Goal: Transaction & Acquisition: Book appointment/travel/reservation

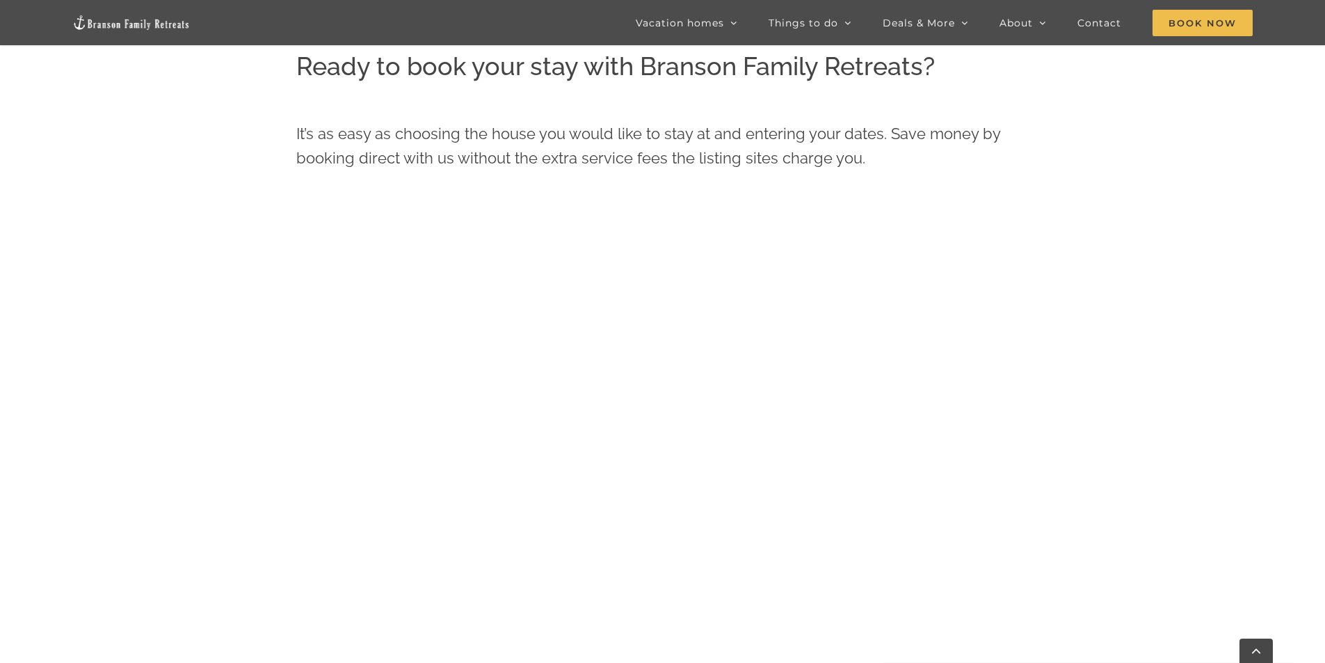
scroll to position [663, 0]
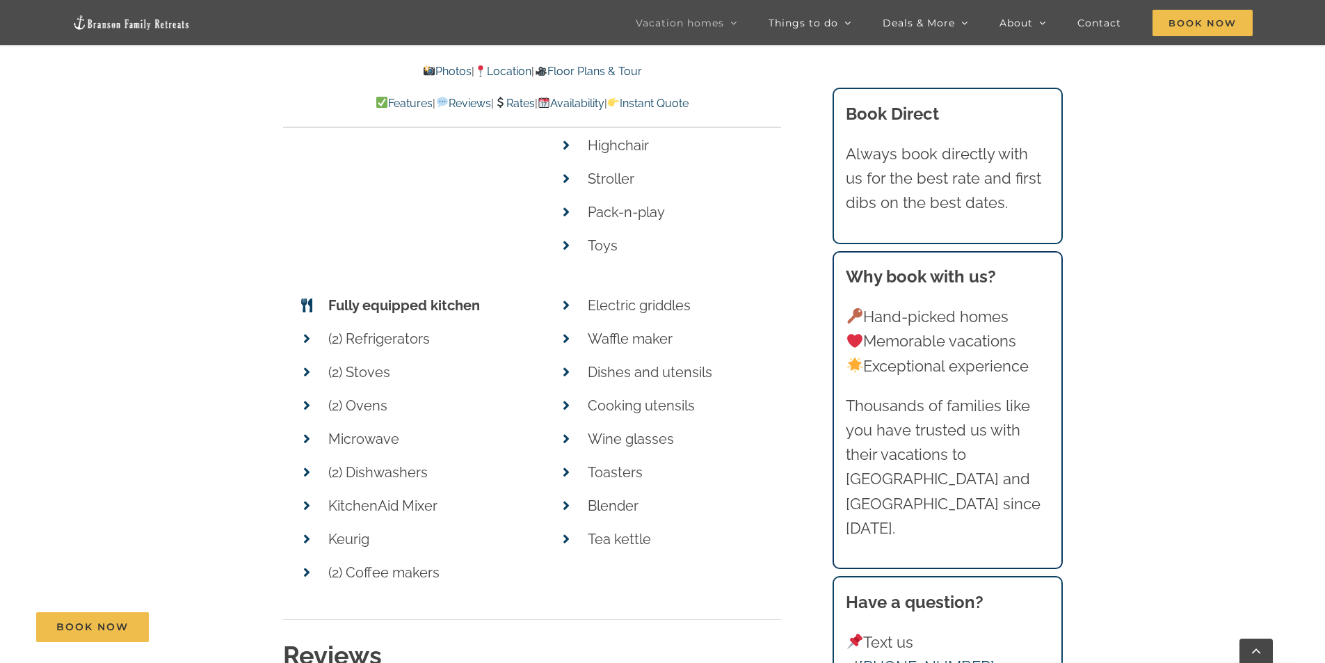
scroll to position [6886, 0]
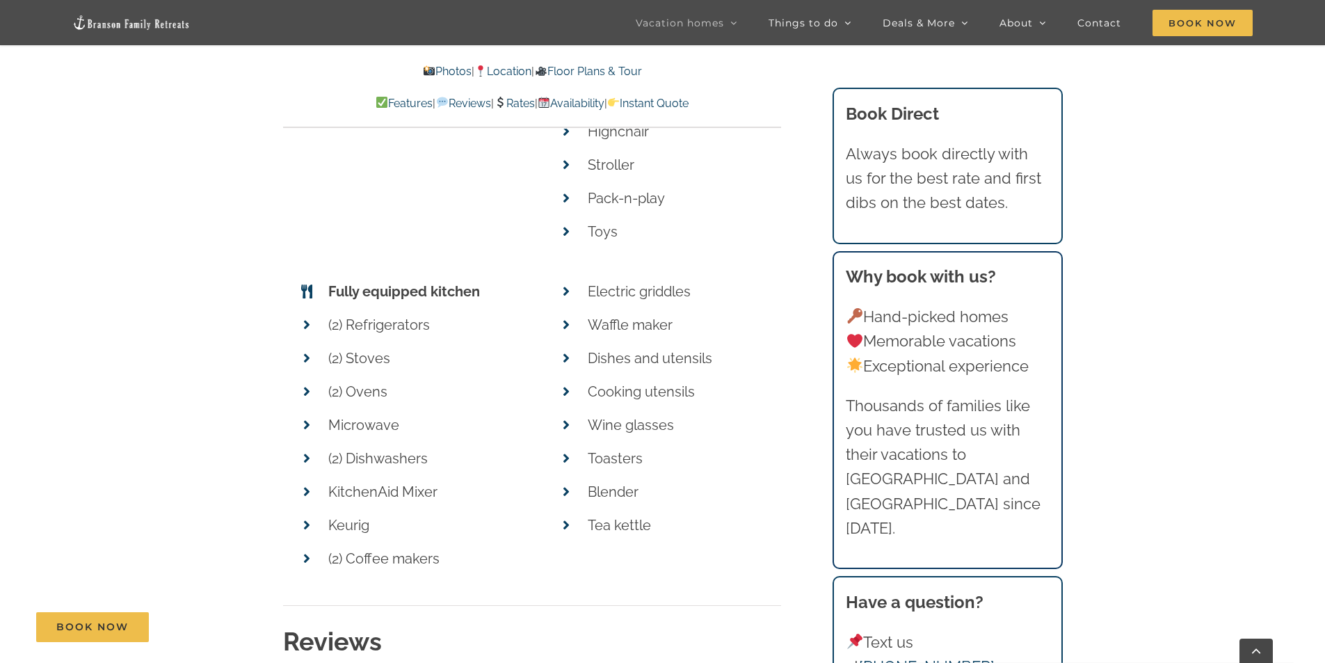
click at [513, 106] on link "Rates" at bounding box center [514, 103] width 41 height 13
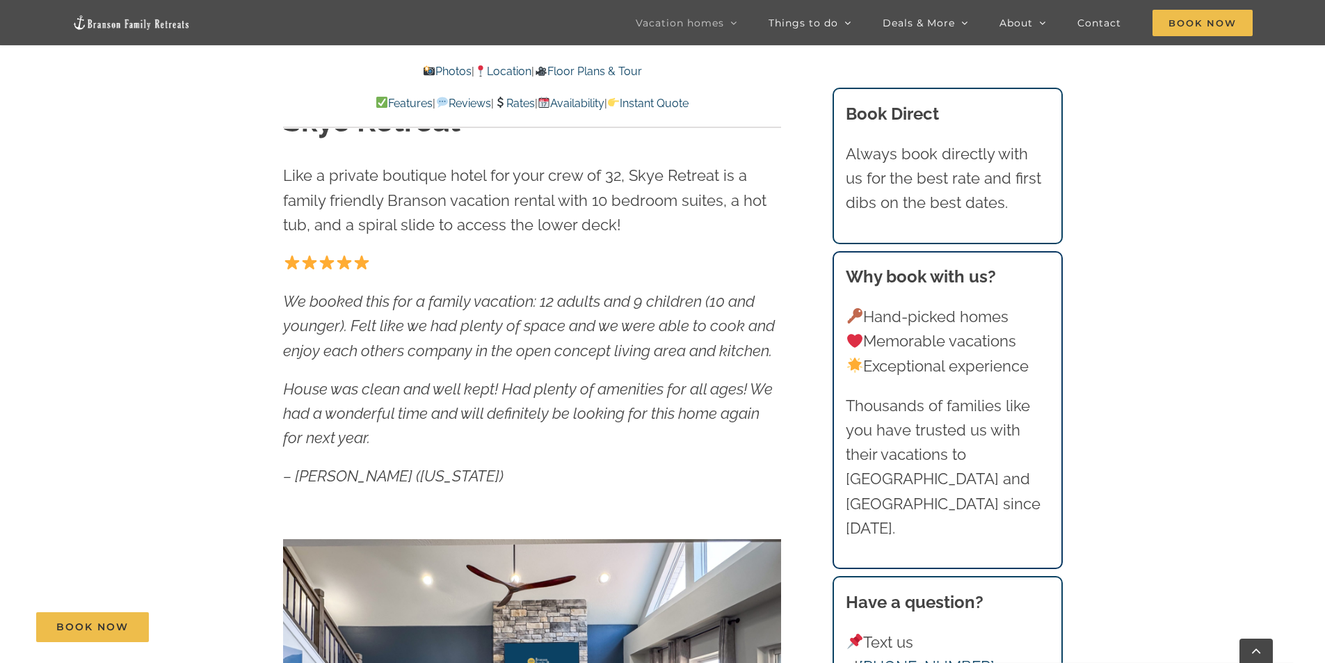
scroll to position [744, 0]
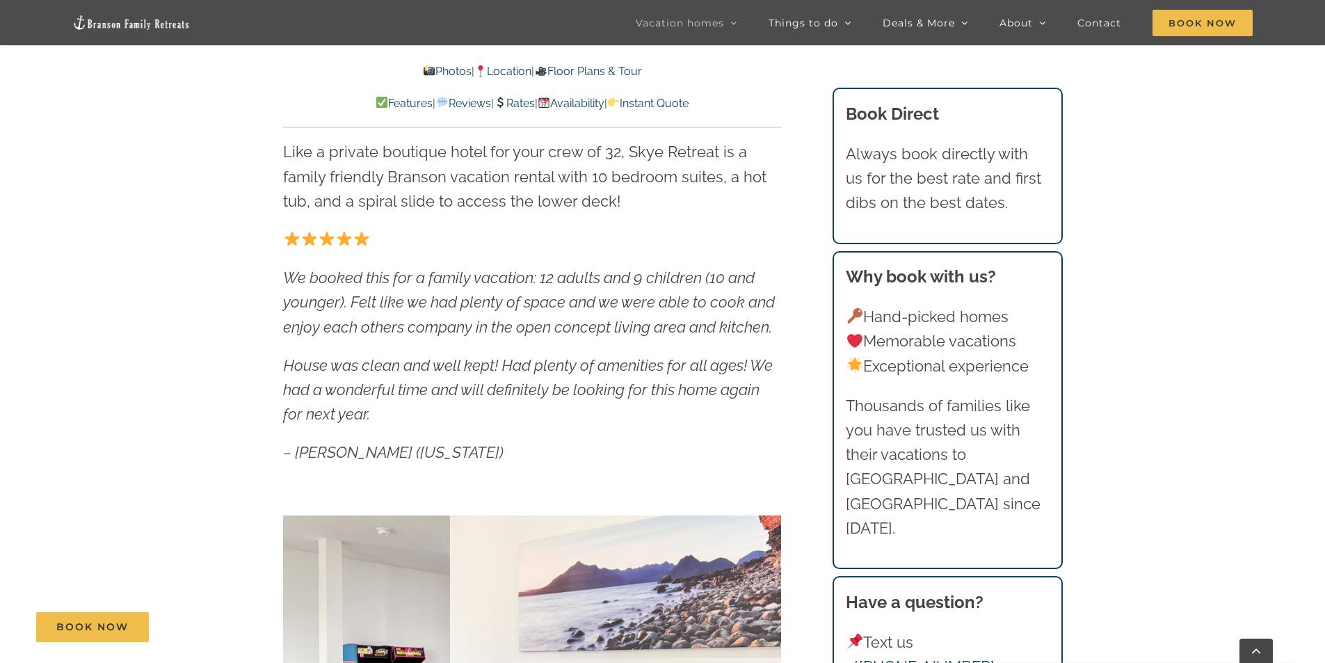
click at [621, 74] on link "Floor Plans & Tour" at bounding box center [587, 71] width 107 height 13
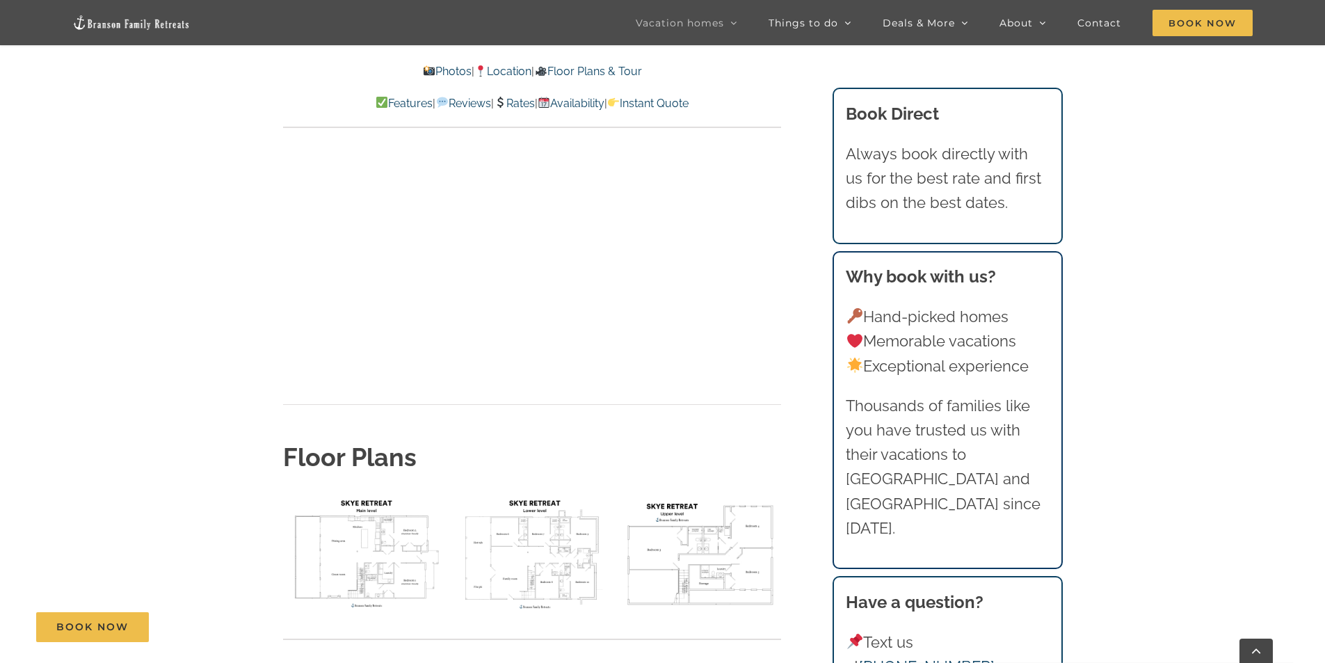
click at [378, 492] on img "floor plan Skye main level" at bounding box center [363, 552] width 161 height 121
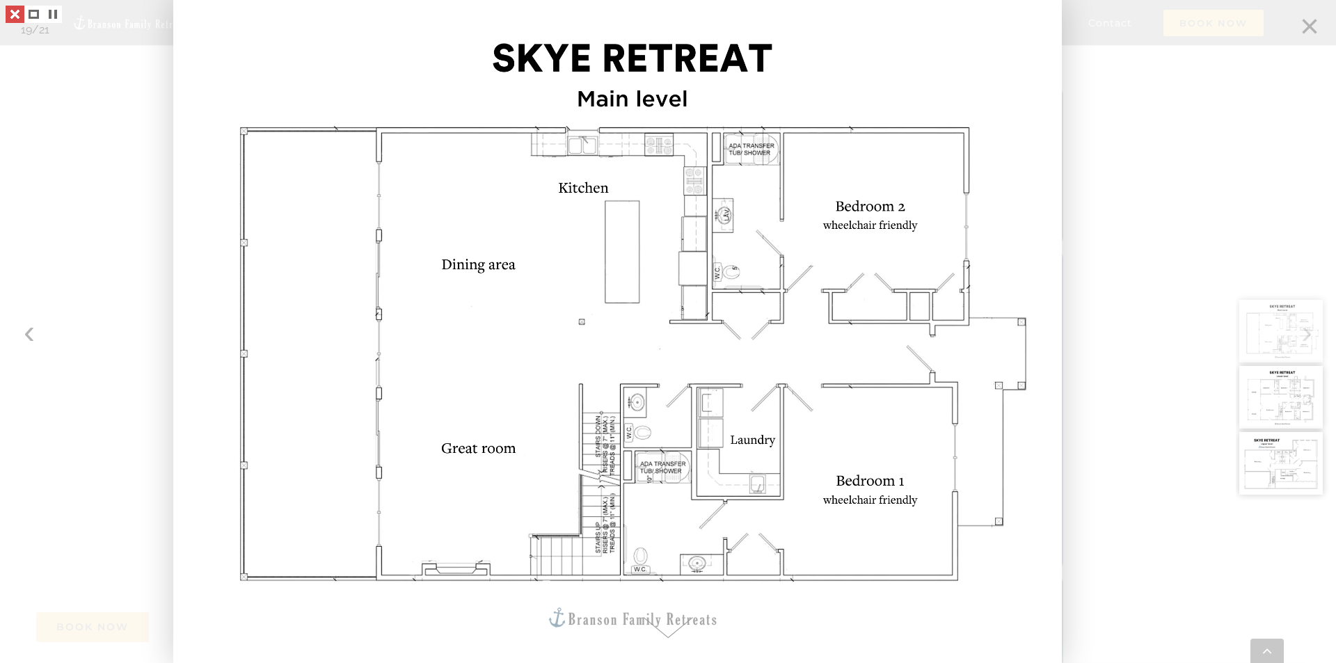
click at [11, 13] on link at bounding box center [15, 14] width 19 height 17
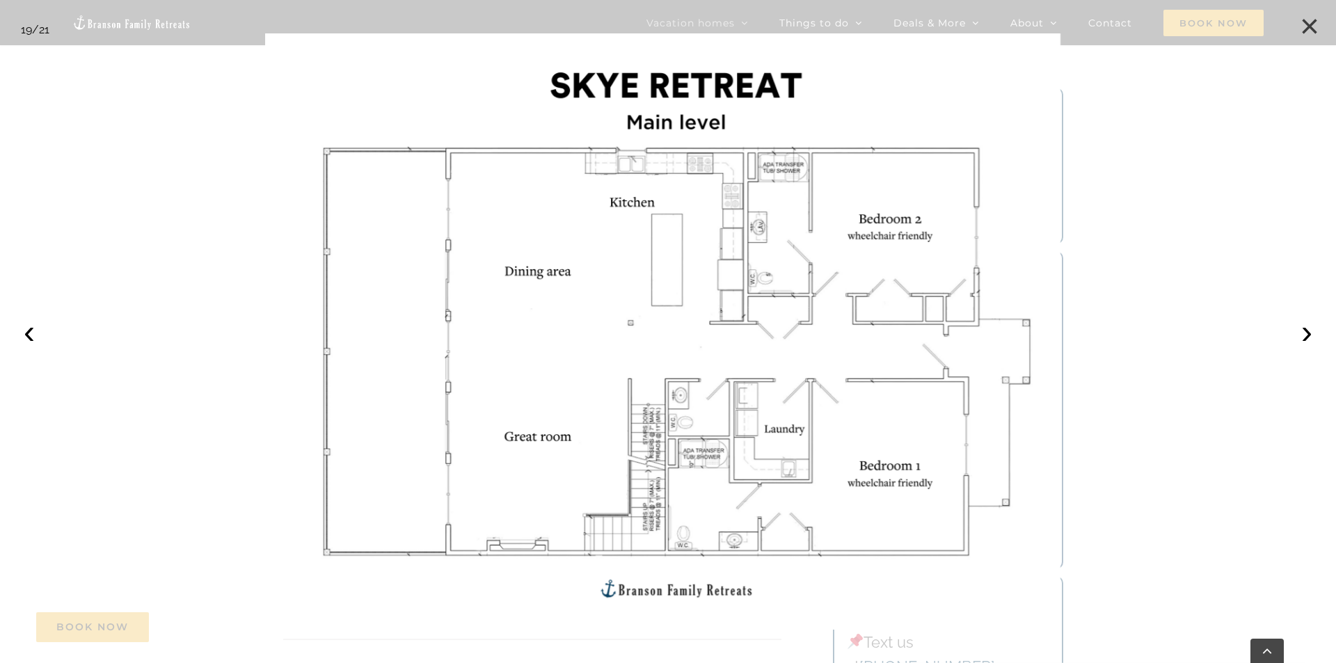
click at [1306, 21] on button "×" at bounding box center [1309, 26] width 31 height 31
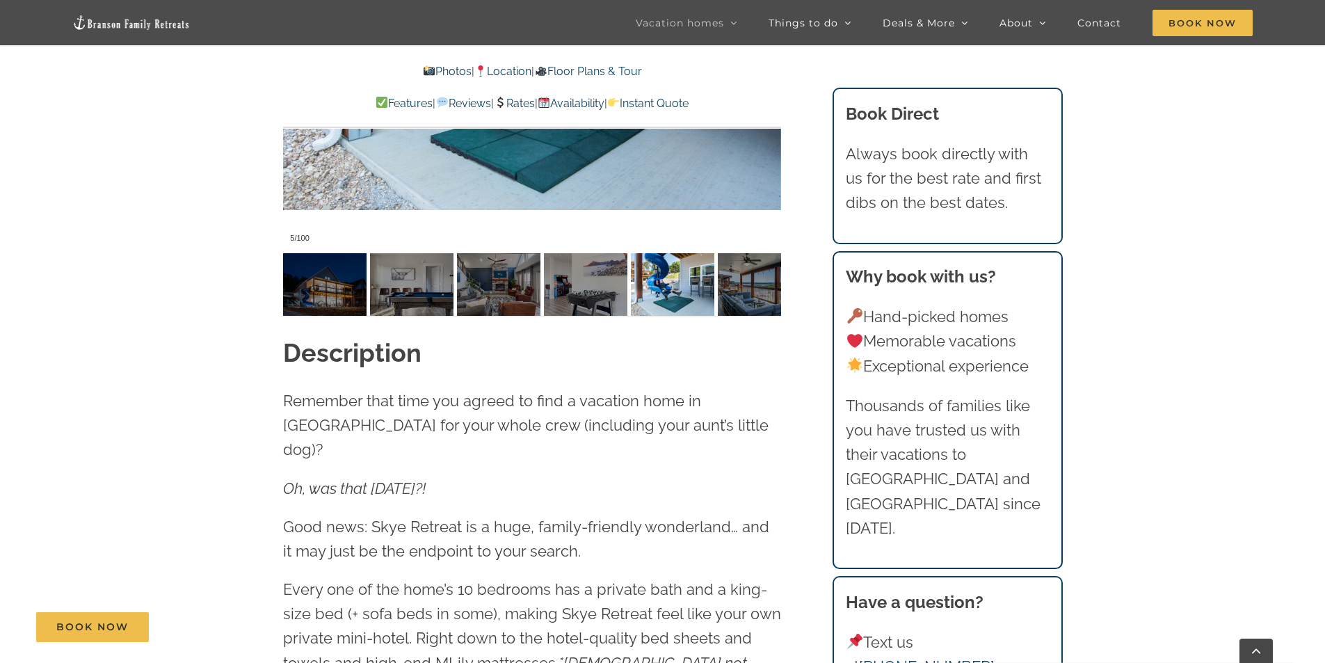
scroll to position [1454, 0]
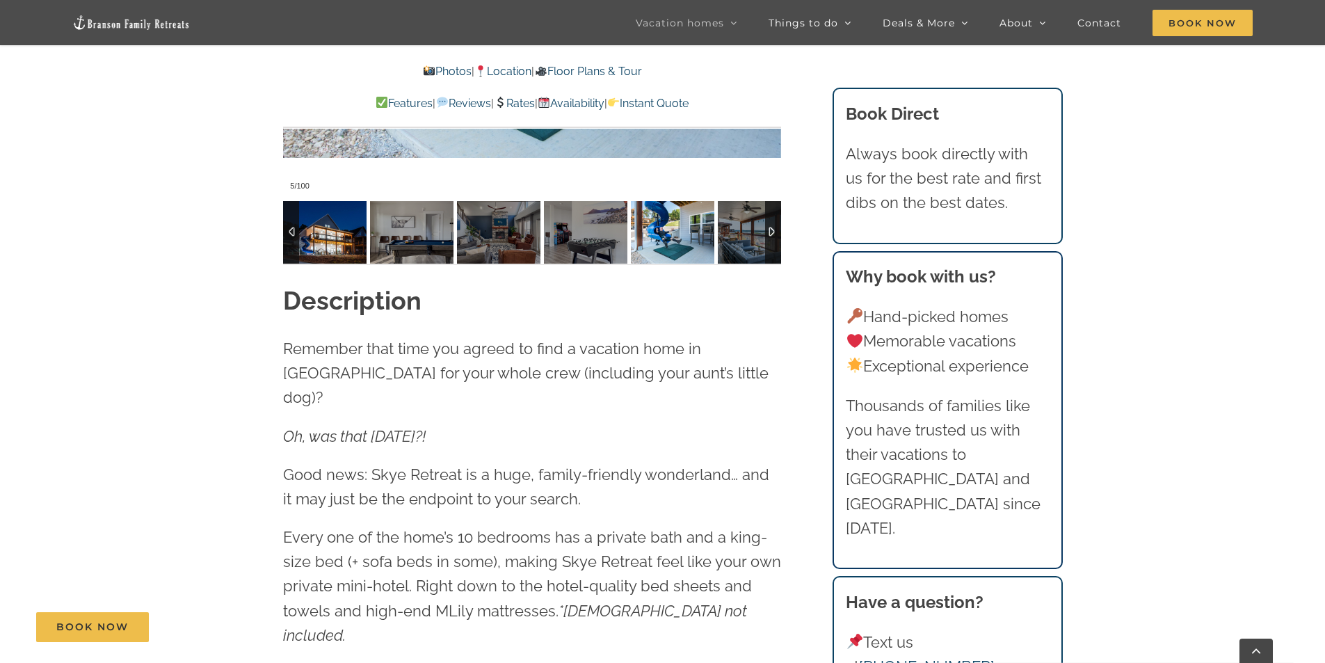
click at [347, 238] on img at bounding box center [324, 232] width 83 height 63
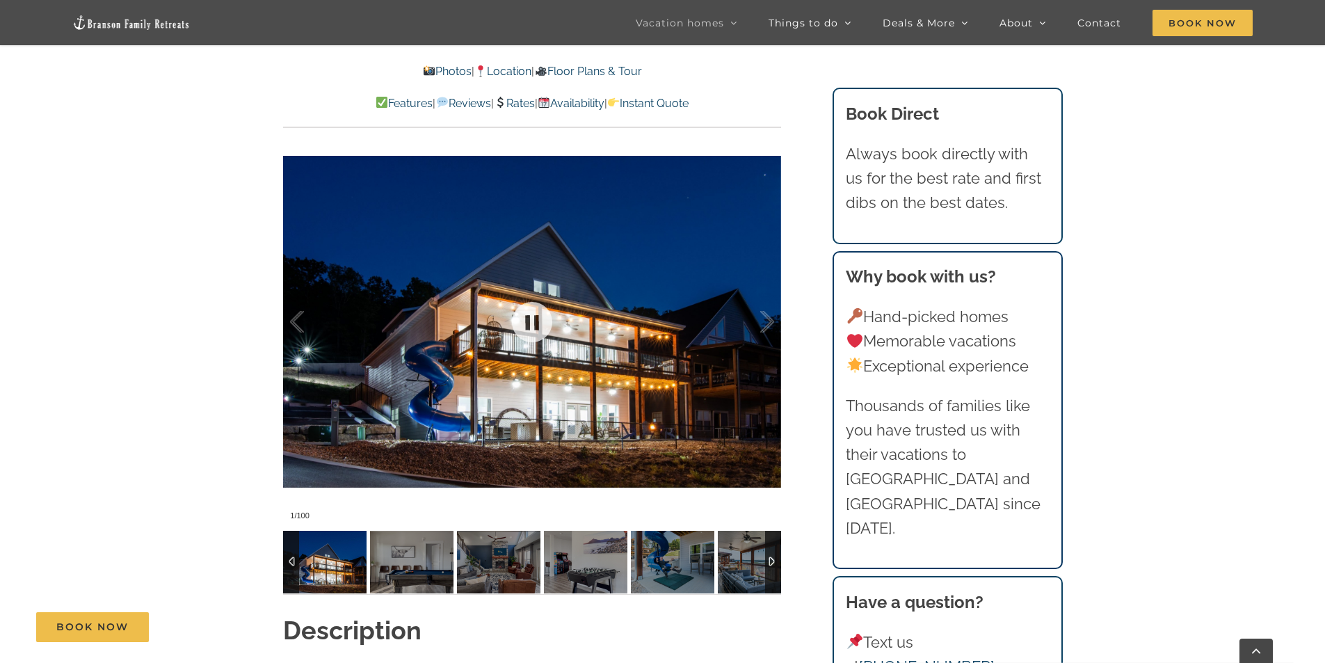
scroll to position [1037, 0]
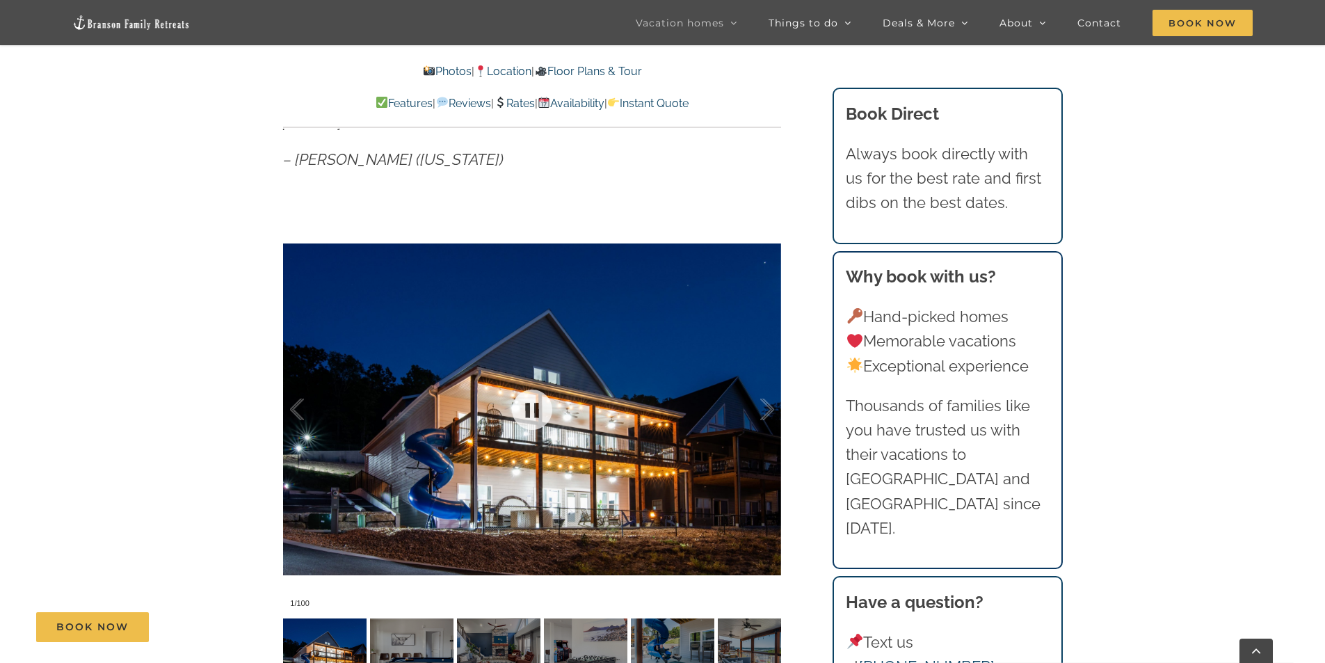
click at [598, 358] on div at bounding box center [532, 409] width 498 height 409
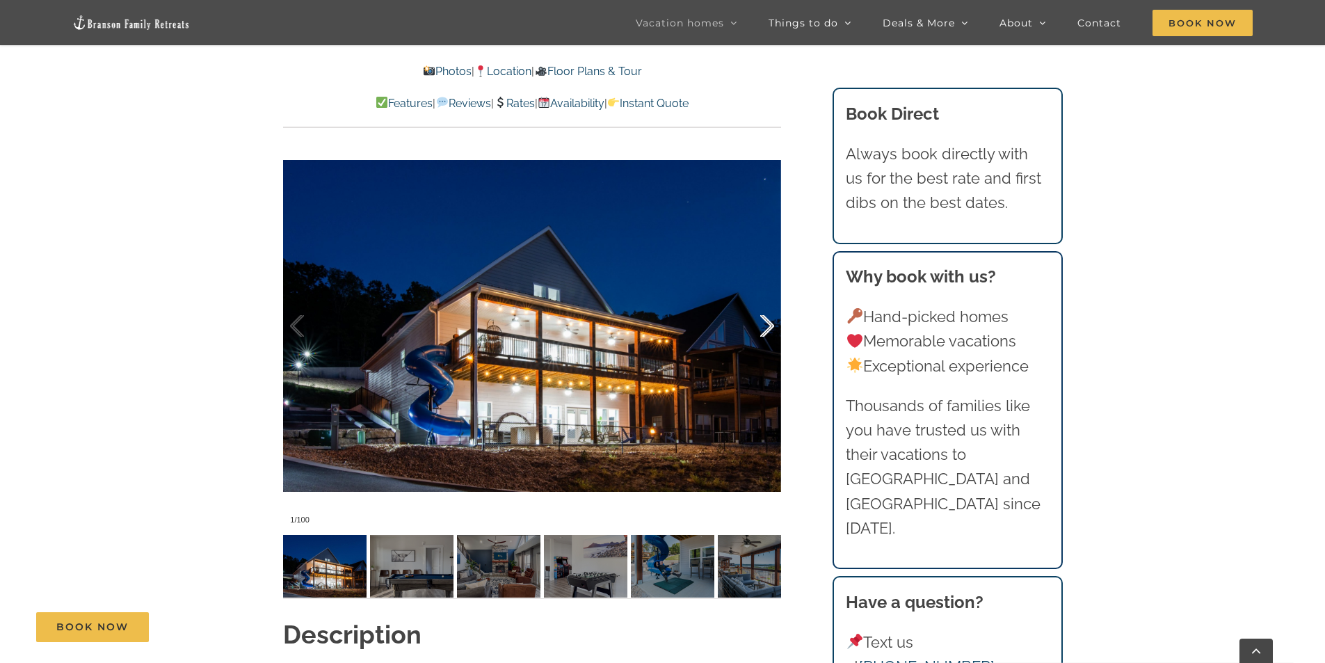
scroll to position [1176, 0]
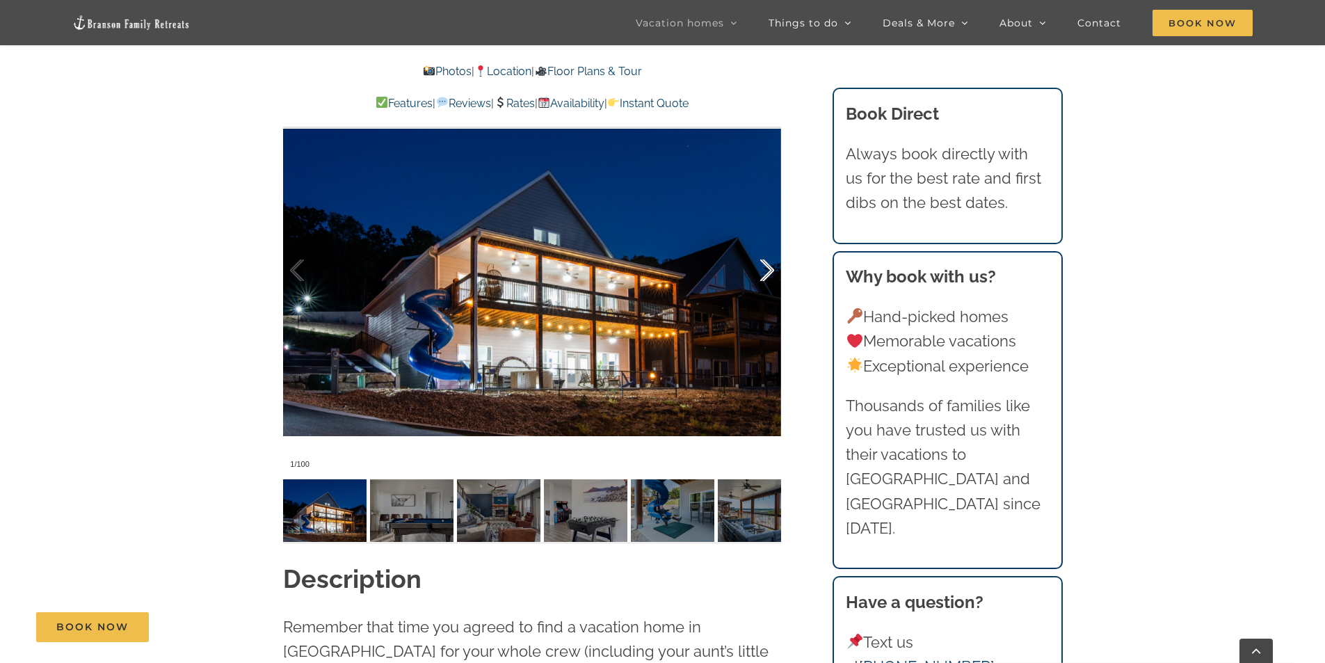
click at [770, 273] on div at bounding box center [752, 270] width 43 height 86
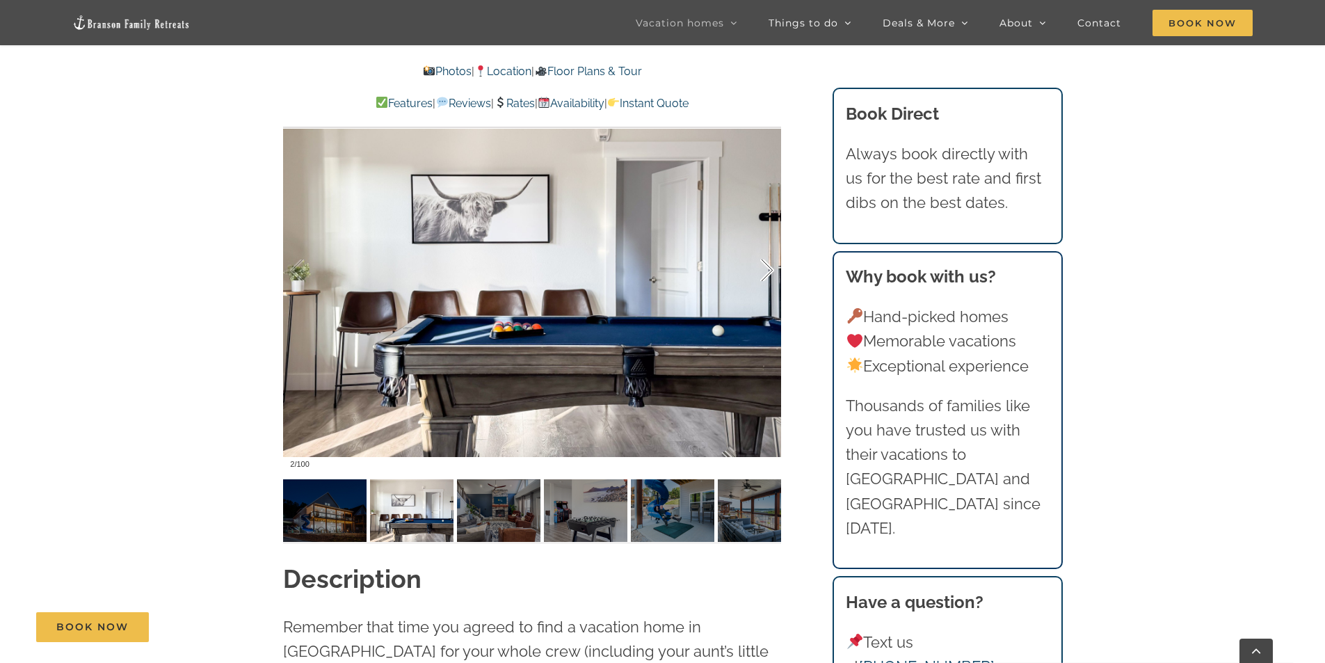
click at [770, 273] on div at bounding box center [752, 270] width 43 height 86
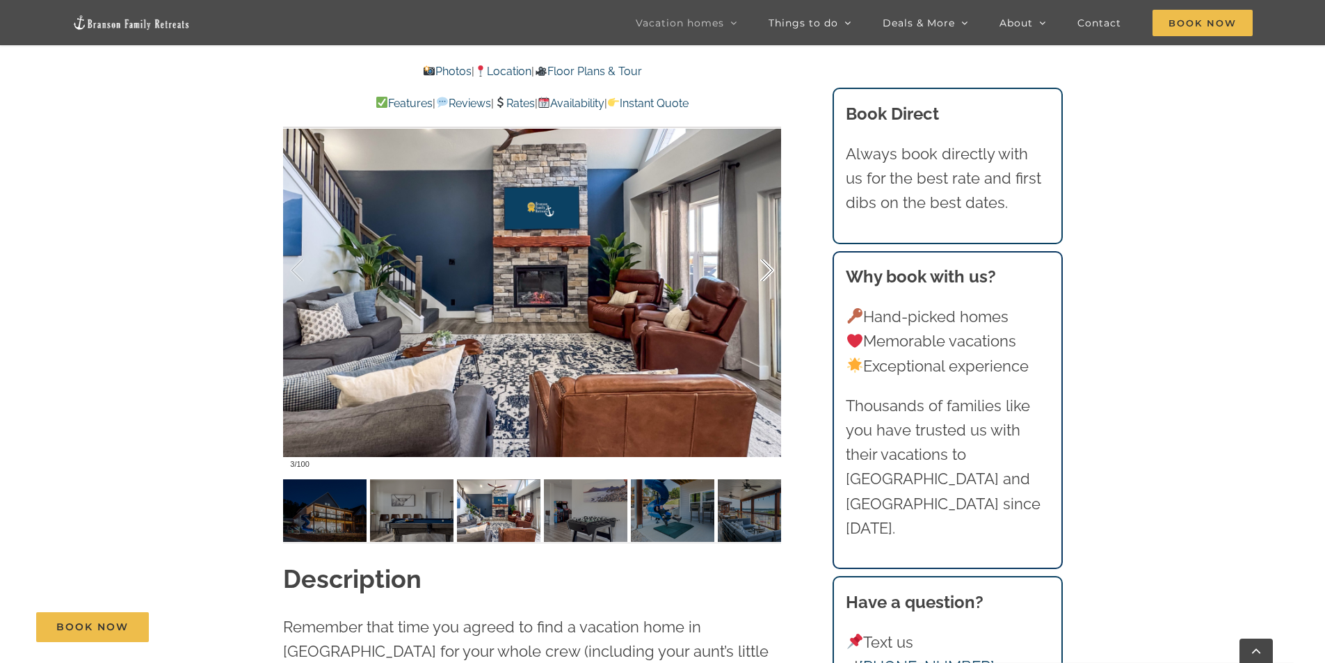
click at [770, 273] on div at bounding box center [752, 270] width 43 height 86
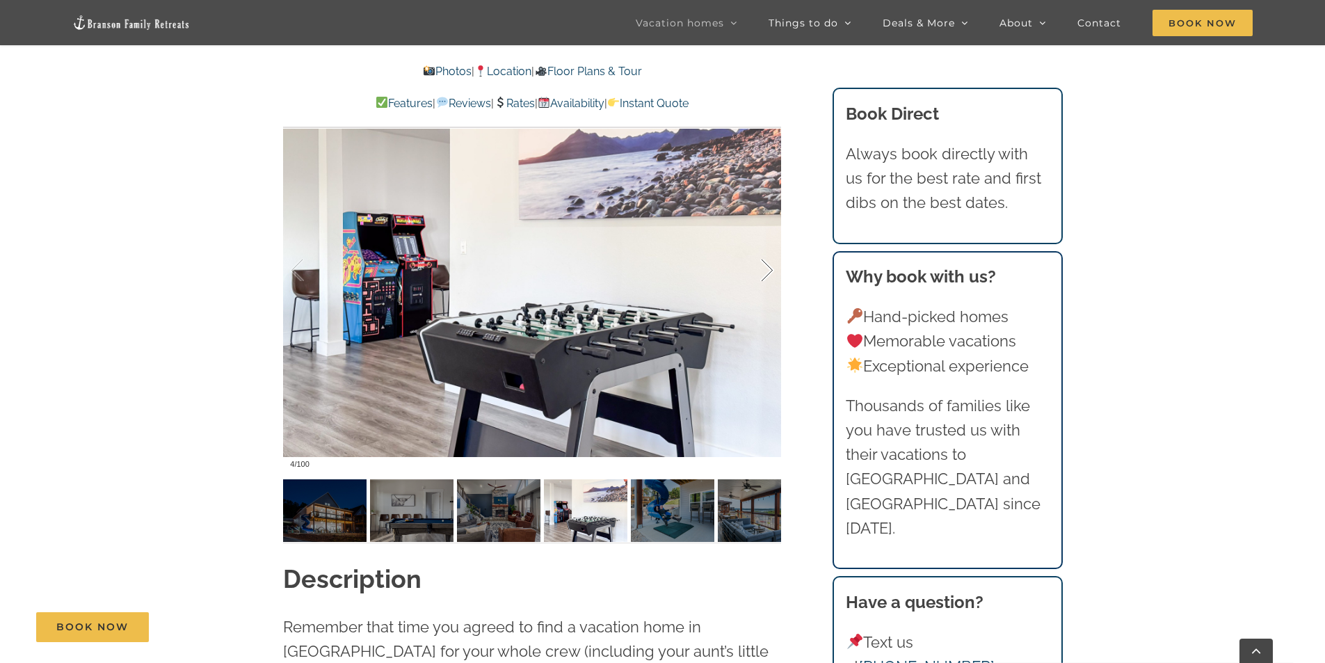
click at [770, 273] on div at bounding box center [752, 270] width 43 height 86
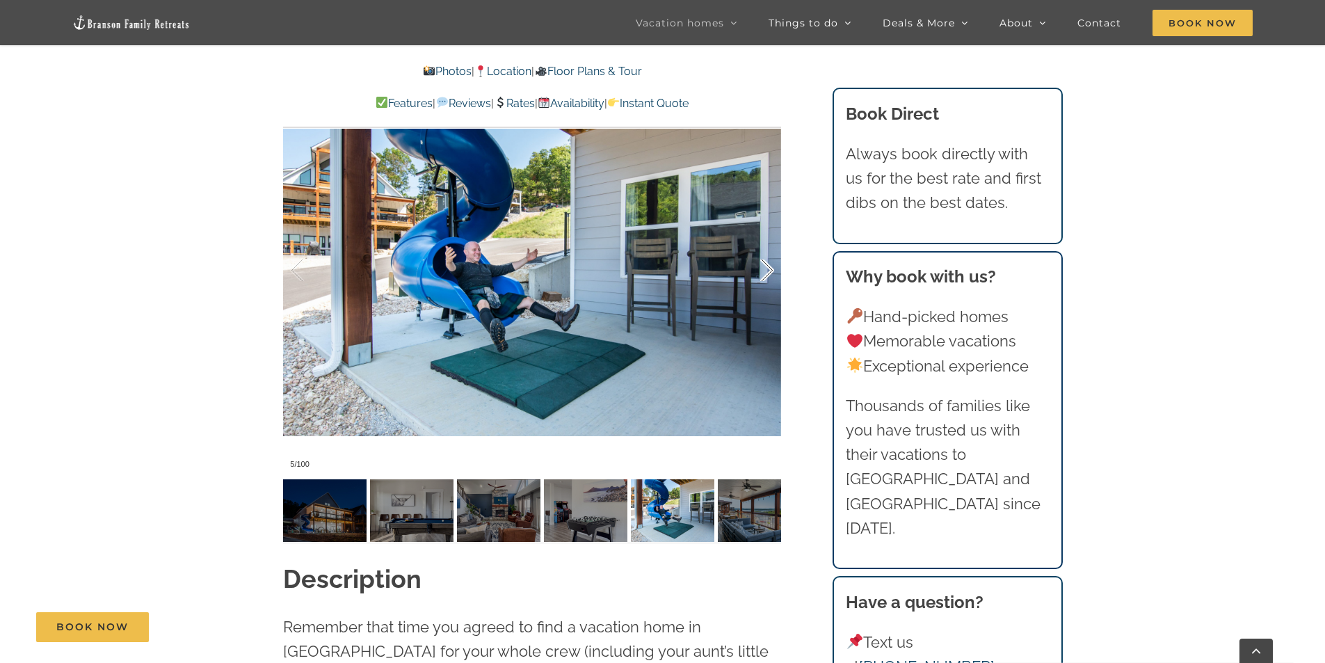
click at [770, 273] on div at bounding box center [752, 270] width 43 height 86
